Goal: Task Accomplishment & Management: Use online tool/utility

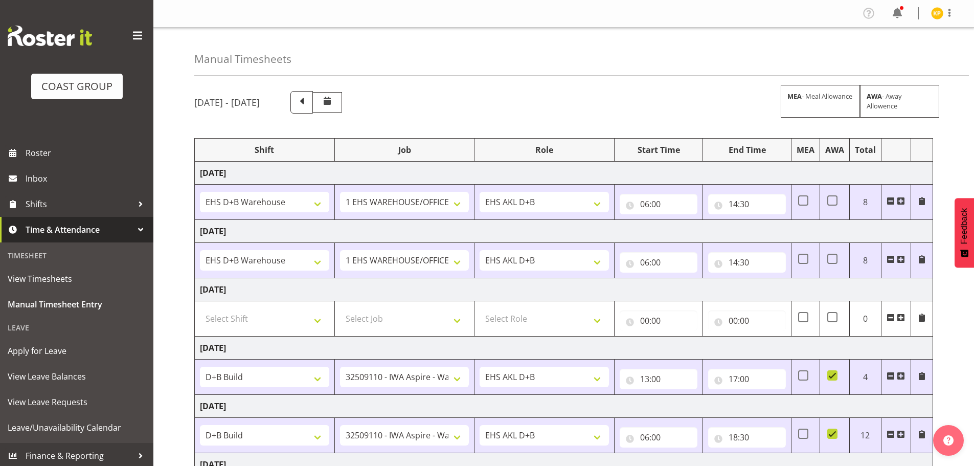
select select "1352"
select select "69"
select select "1352"
select select "69"
select select "24997"
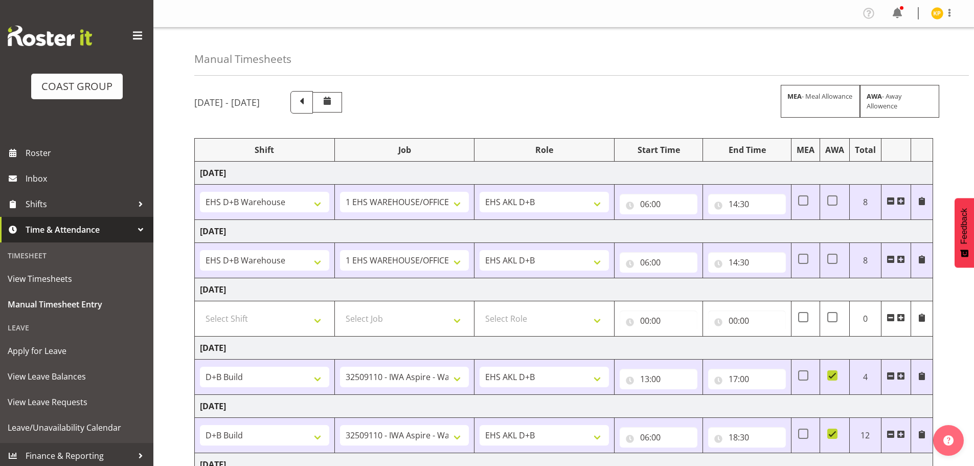
select select "9028"
select select "24997"
select select "9028"
select select "24997"
select select "9028"
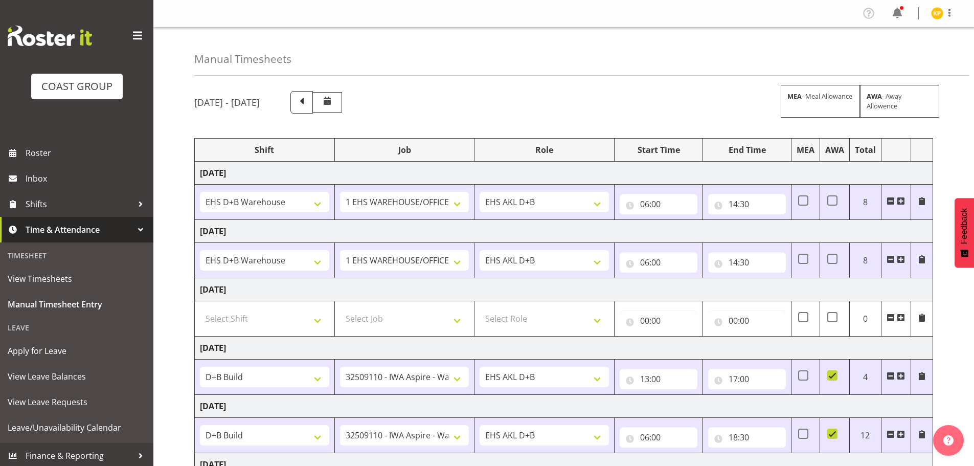
select select "1352"
select select "69"
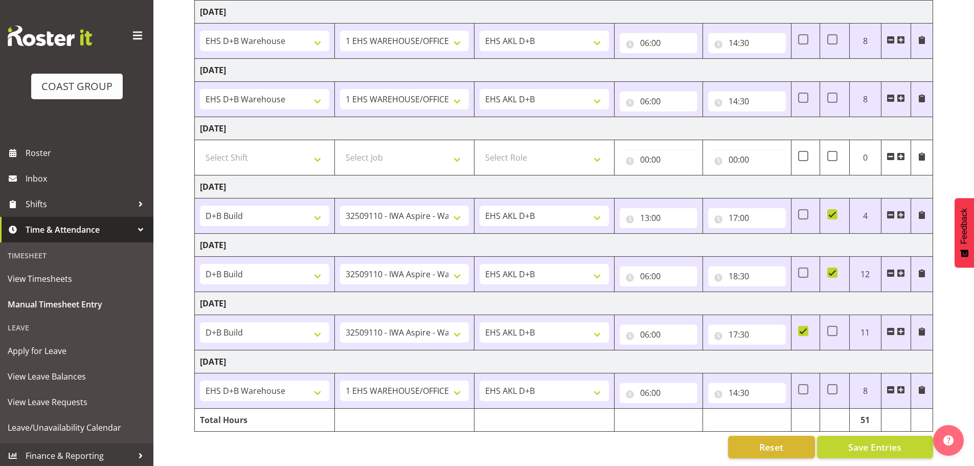
scroll to position [167, 0]
